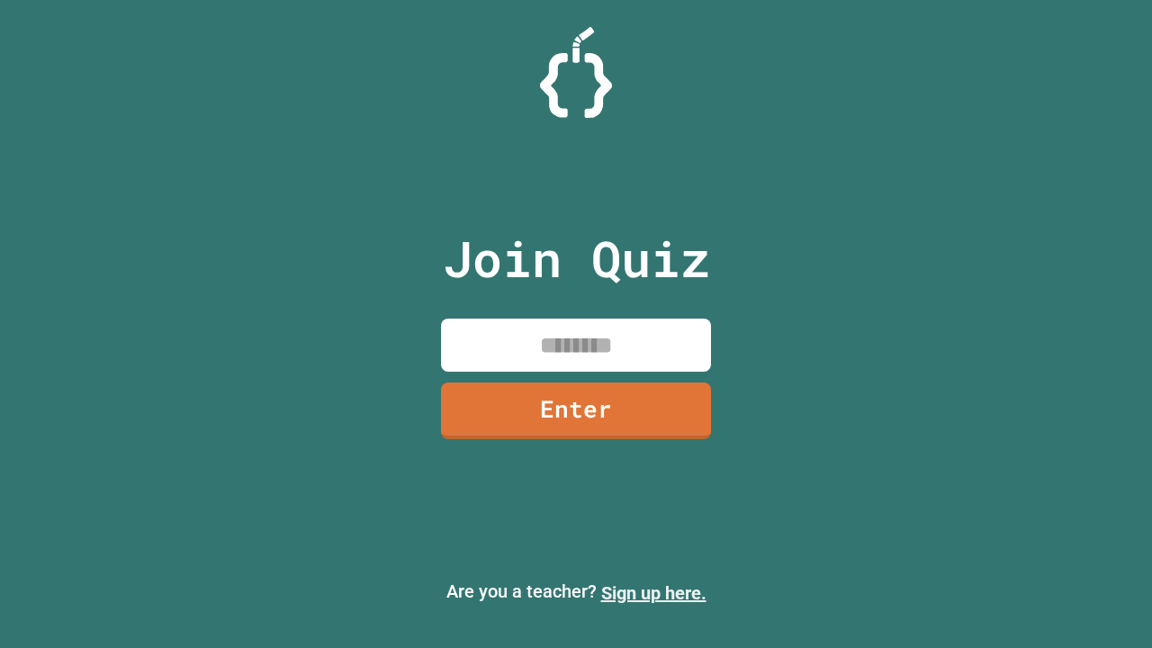
click at [653, 593] on link "Sign up here." at bounding box center [653, 593] width 105 height 22
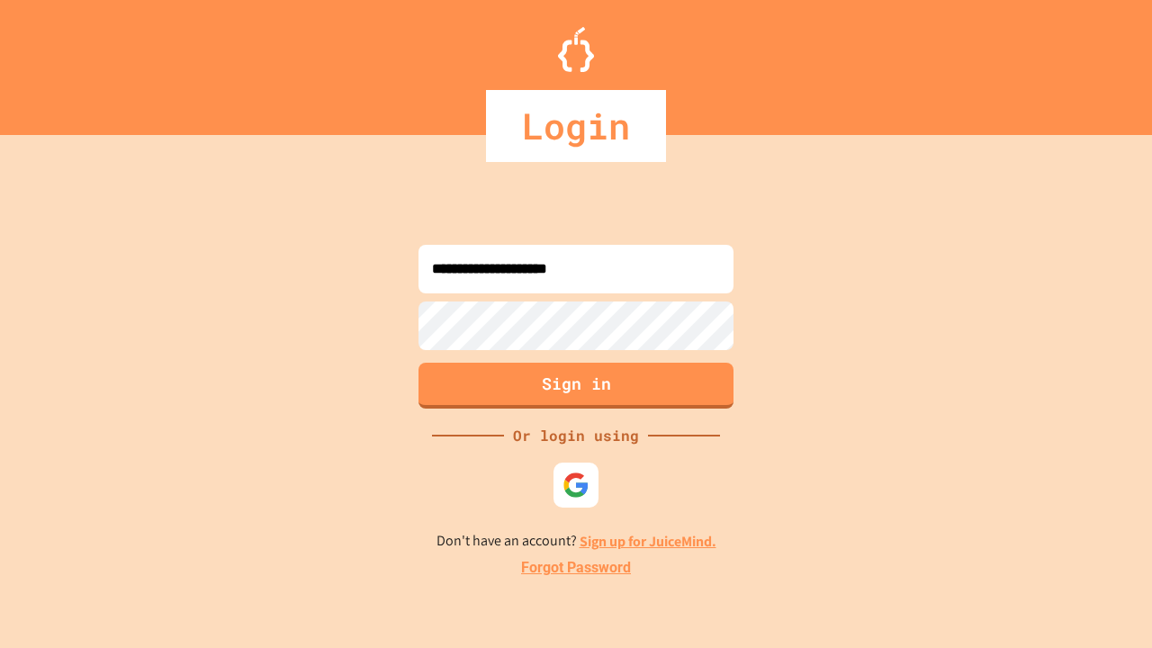
type input "**********"
